Goal: Navigation & Orientation: Find specific page/section

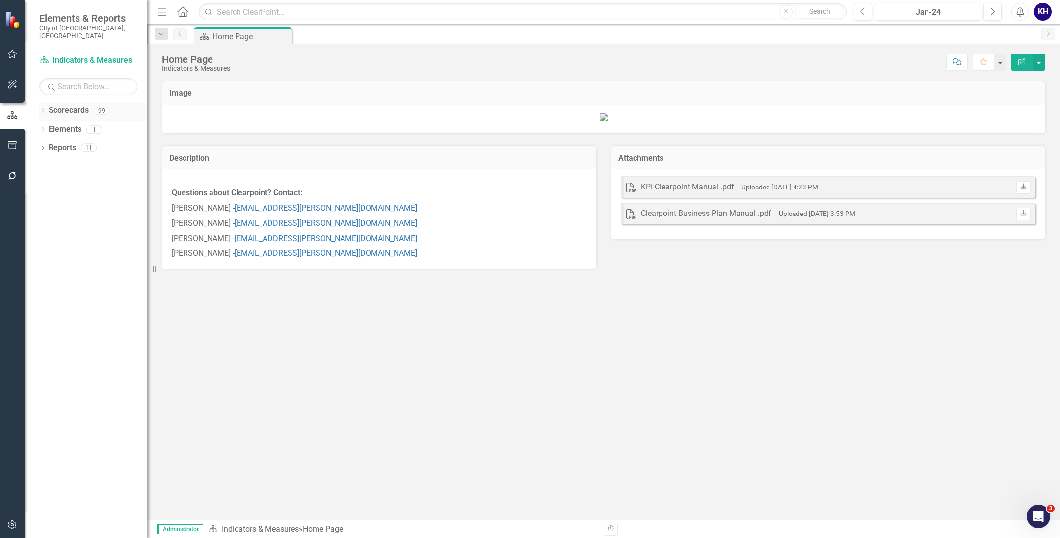
click at [40, 109] on icon "Dropdown" at bounding box center [42, 111] width 7 height 5
click at [51, 182] on icon "Dropdown" at bounding box center [47, 185] width 7 height 6
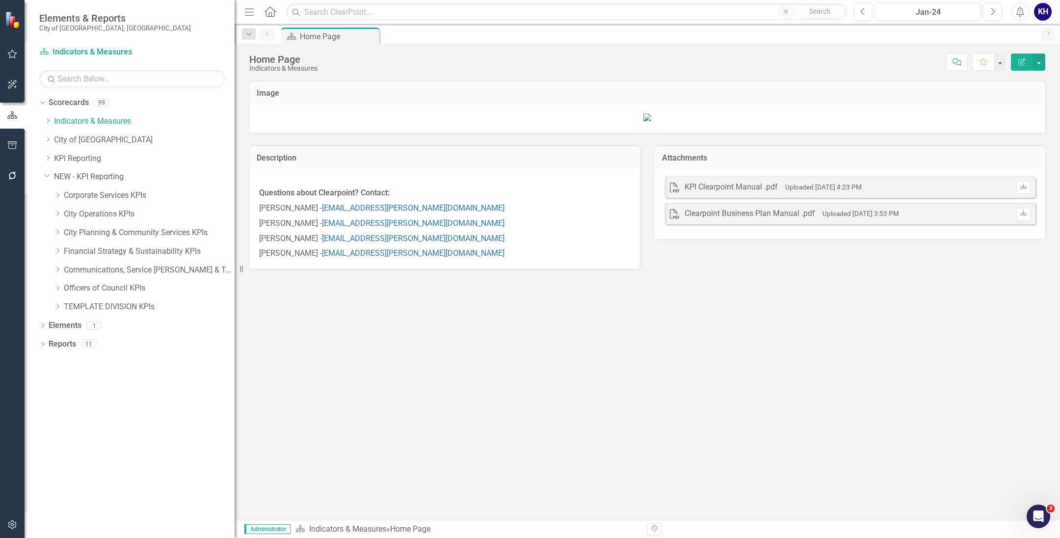
drag, startPoint x: 150, startPoint y: 271, endPoint x: 234, endPoint y: 271, distance: 84.4
click at [234, 271] on div "Resize" at bounding box center [238, 269] width 8 height 538
click at [59, 234] on icon "Dropdown" at bounding box center [57, 232] width 7 height 6
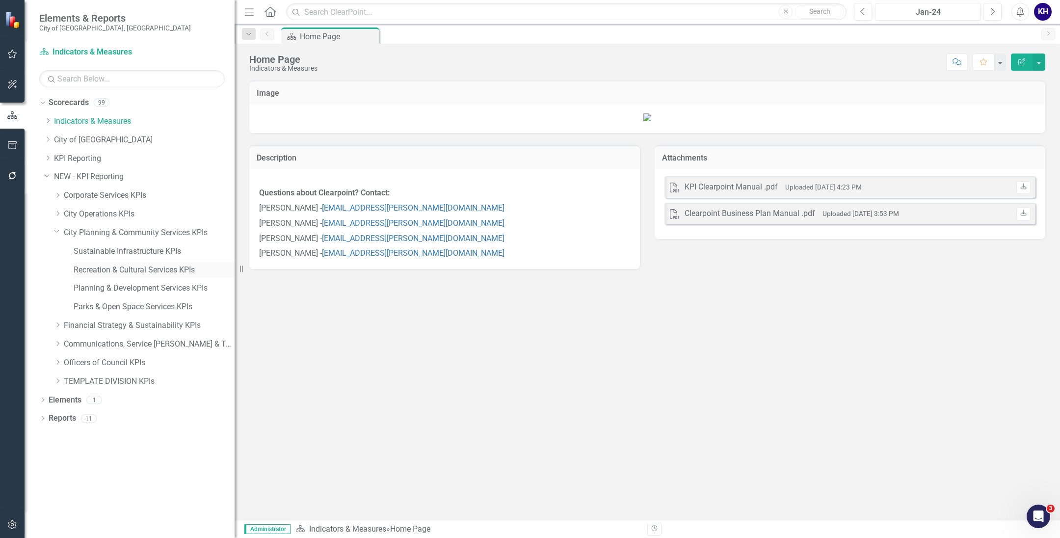
click at [98, 268] on link "Recreation & Cultural Services KPIs" at bounding box center [154, 269] width 161 height 11
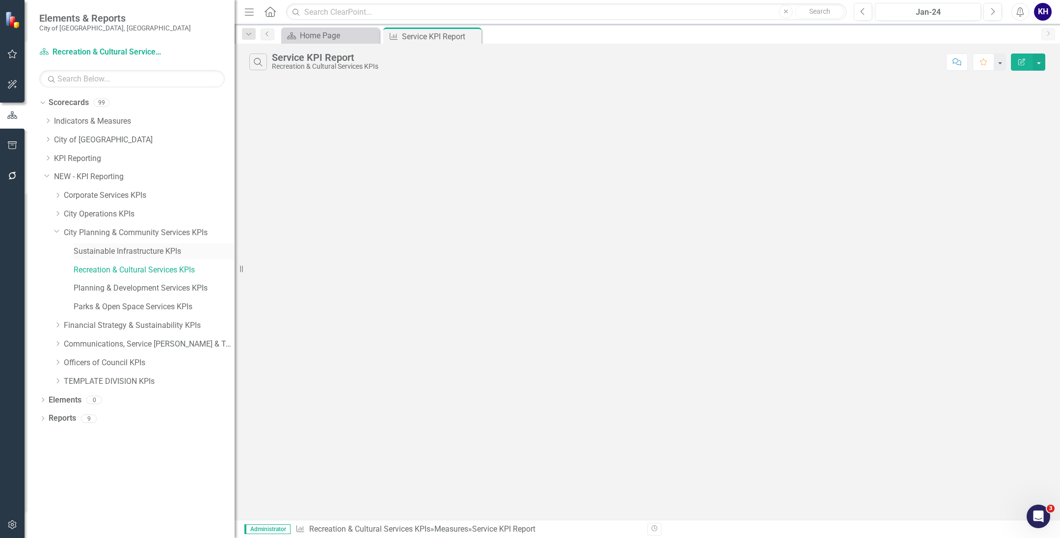
click at [111, 253] on link "Sustainable Infrastructure KPIs" at bounding box center [154, 251] width 161 height 11
click at [56, 212] on icon "Dropdown" at bounding box center [57, 213] width 7 height 6
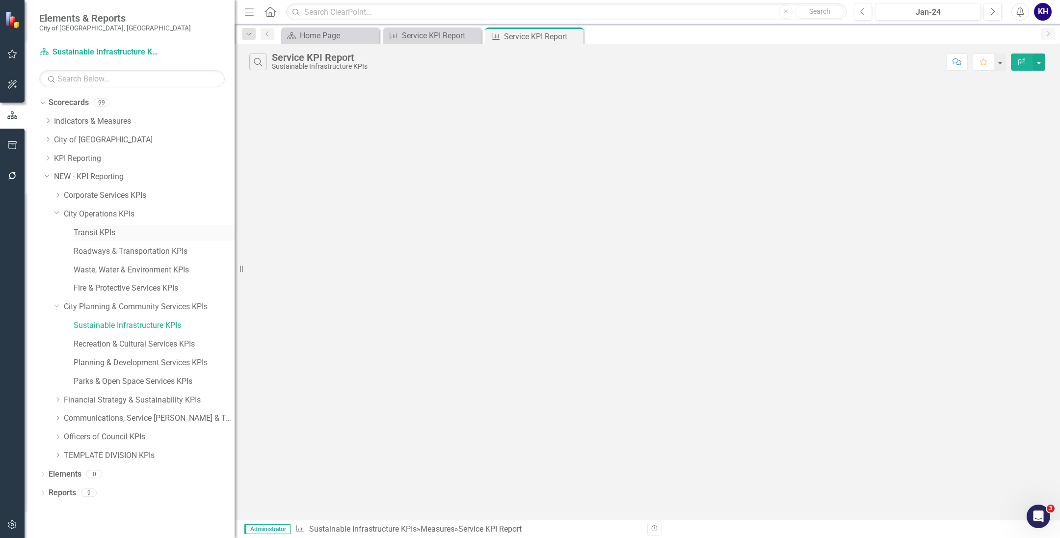
click at [96, 238] on link "Transit KPIs" at bounding box center [154, 232] width 161 height 11
click at [104, 247] on link "Roadways & Transportation KPIs" at bounding box center [154, 251] width 161 height 11
click at [99, 271] on link "Waste, Water & Environment KPIs" at bounding box center [154, 269] width 161 height 11
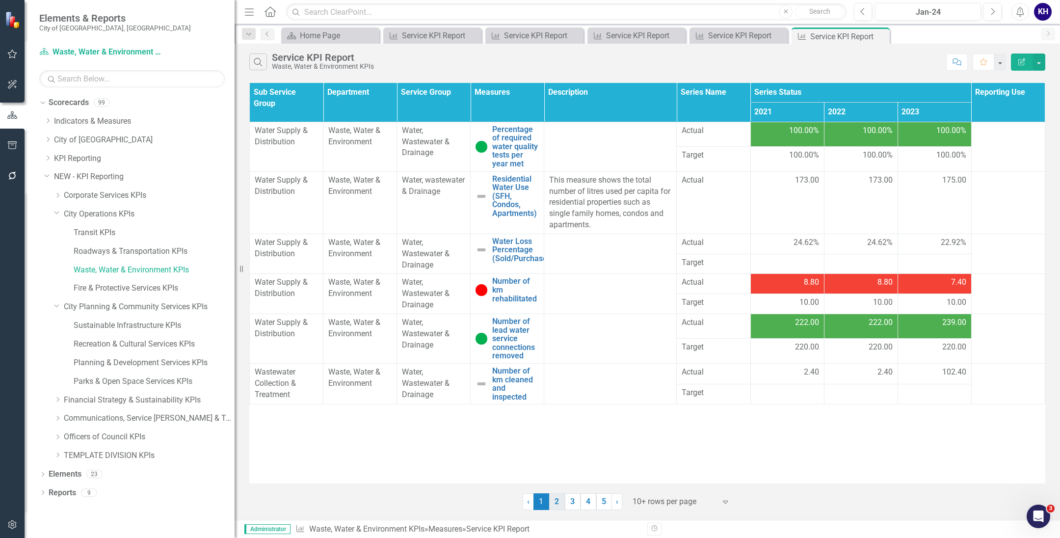
click at [557, 502] on link "2" at bounding box center [557, 501] width 16 height 17
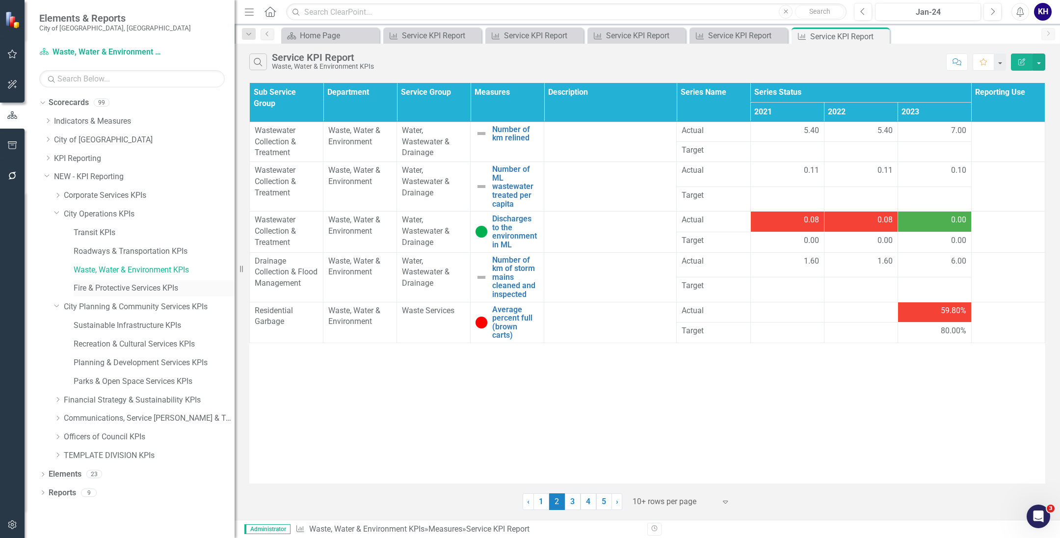
click at [121, 290] on link "Fire & Protective Services KPIs" at bounding box center [154, 288] width 161 height 11
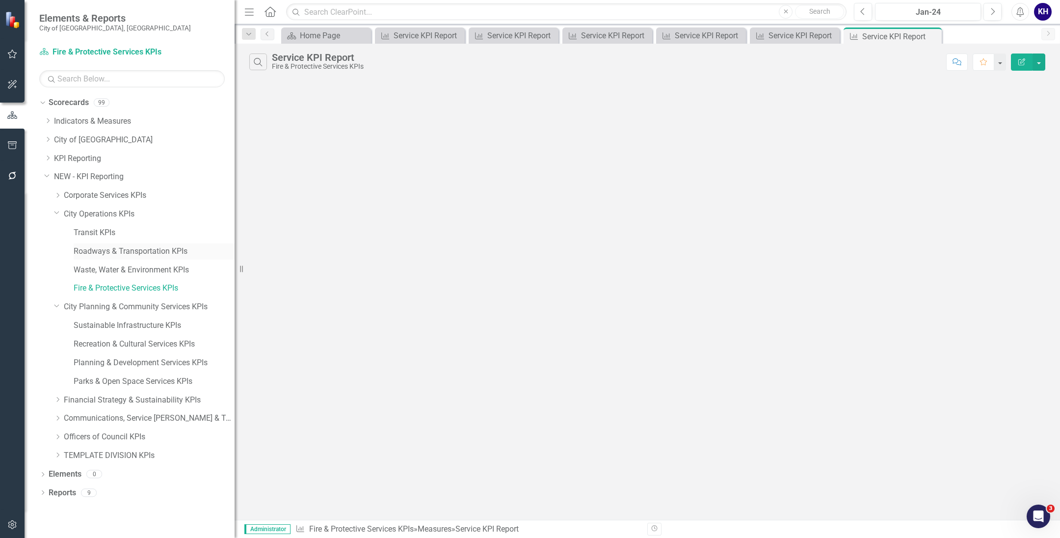
click at [126, 251] on link "Roadways & Transportation KPIs" at bounding box center [154, 251] width 161 height 11
click at [107, 386] on link "Parks & Open Space Services KPIs" at bounding box center [154, 381] width 161 height 11
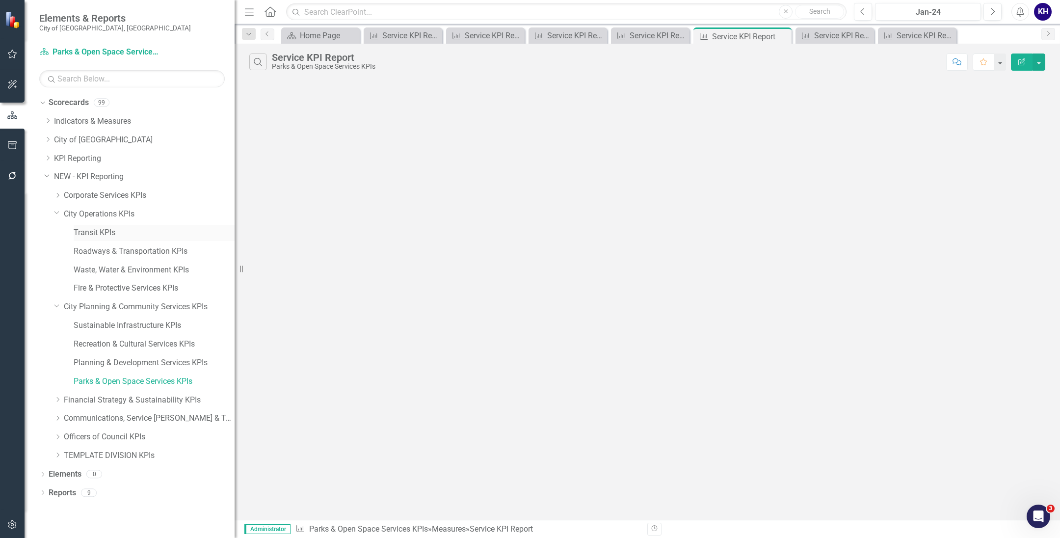
click at [127, 238] on link "Transit KPIs" at bounding box center [154, 232] width 161 height 11
